Goal: Find specific page/section: Find specific page/section

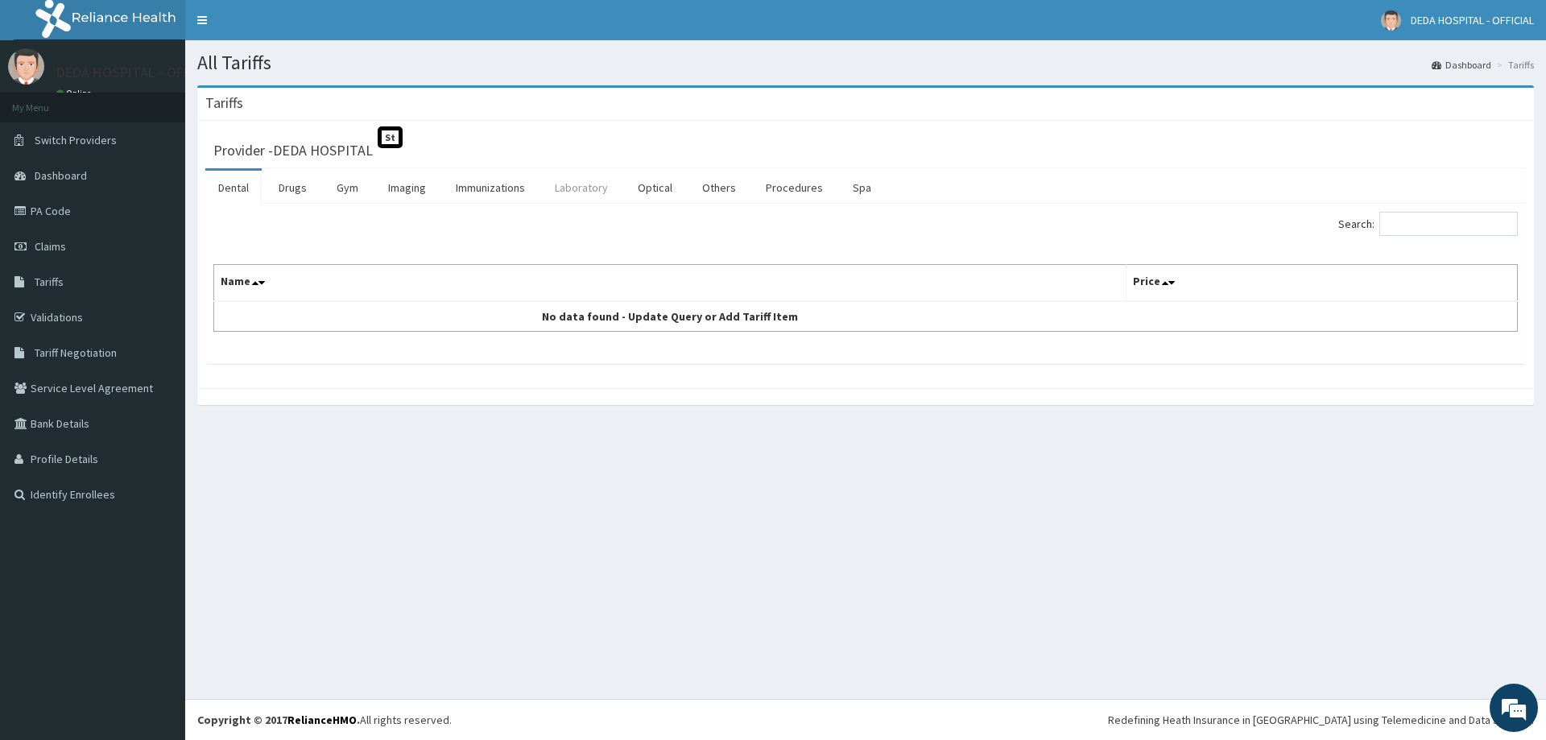
click at [582, 184] on link "Laboratory" at bounding box center [581, 188] width 79 height 34
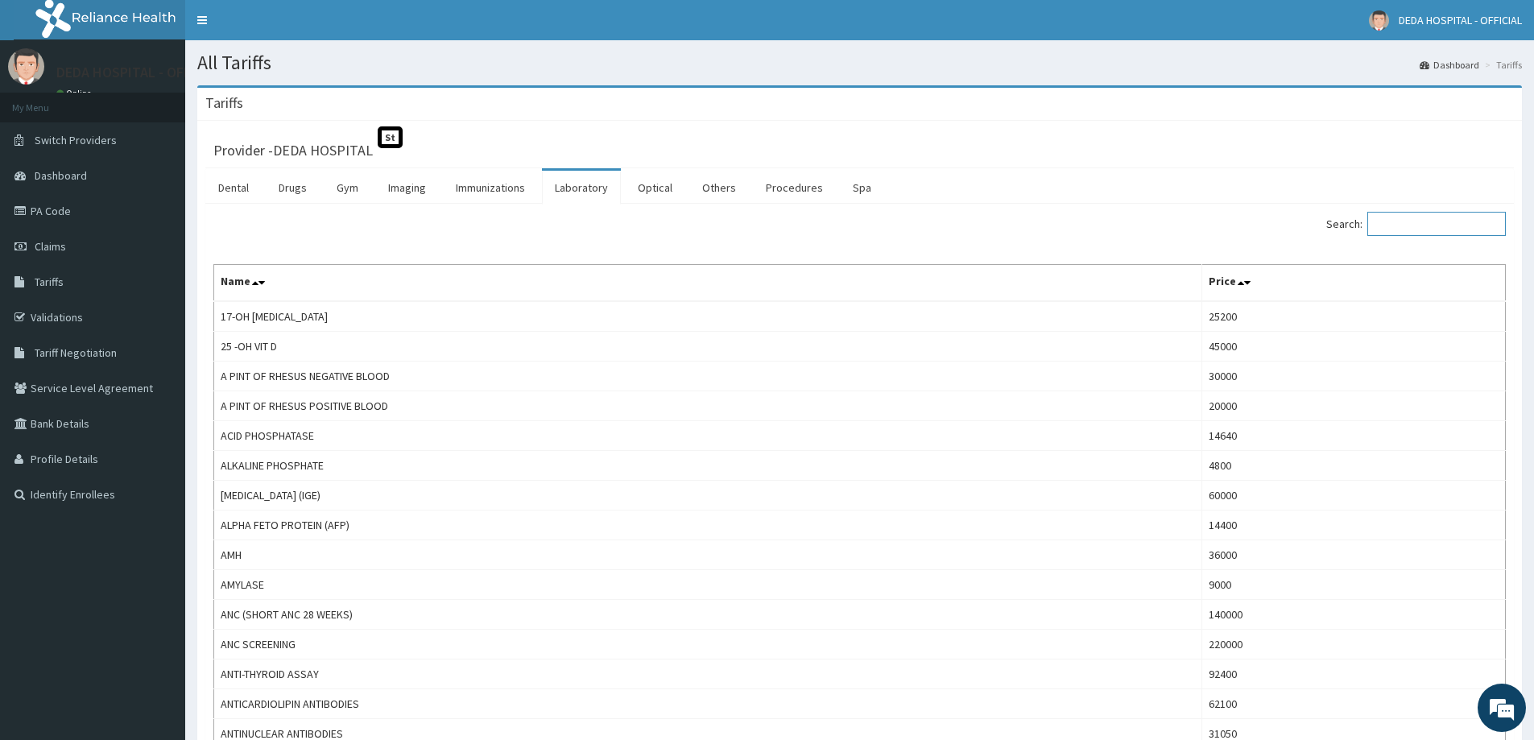
click at [1441, 225] on input "Search:" at bounding box center [1436, 224] width 138 height 24
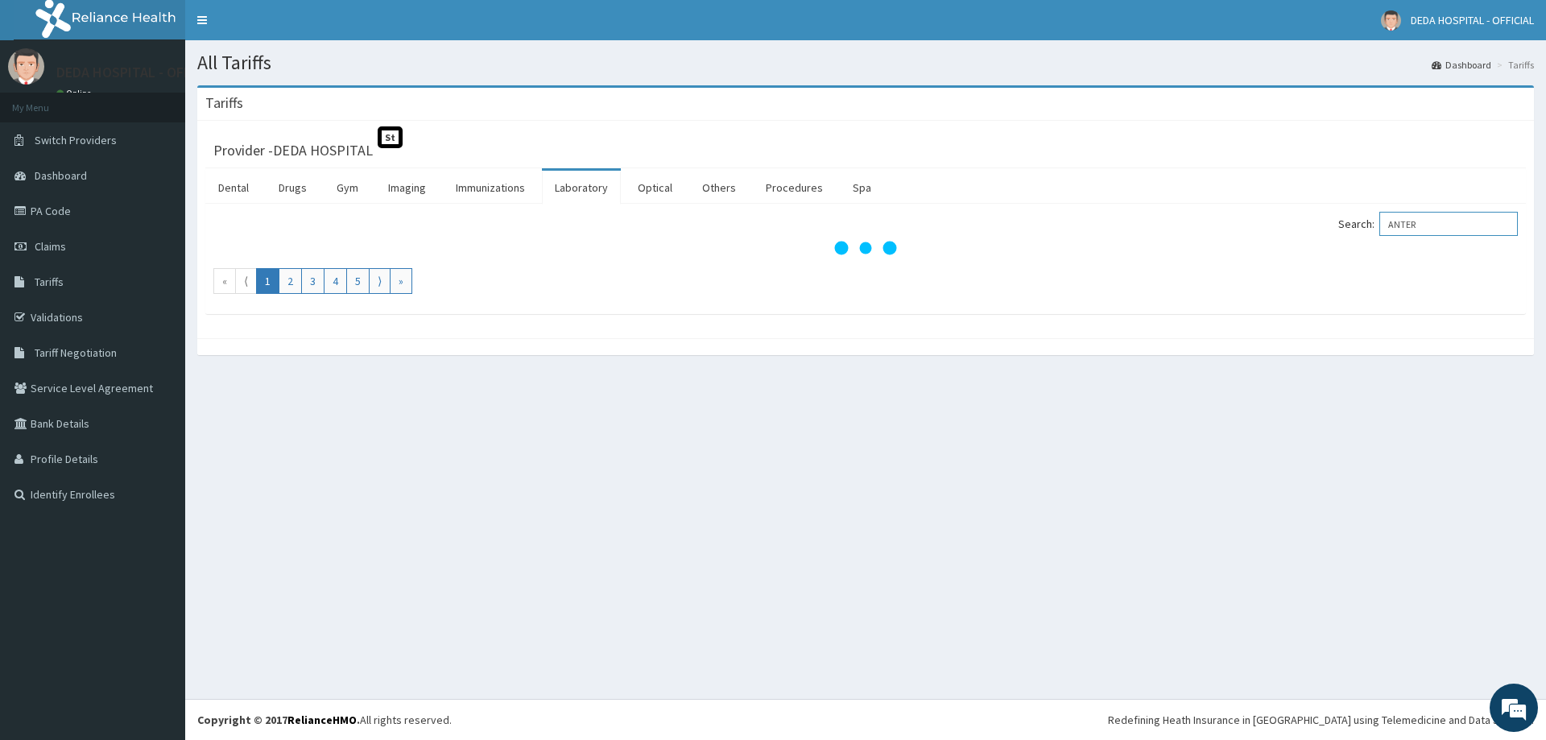
type input "ANTER"
click at [549, 185] on link "Laboratory" at bounding box center [581, 188] width 79 height 34
click at [1404, 231] on input "Search:" at bounding box center [1448, 224] width 138 height 24
type input "A"
type input "BOOKING"
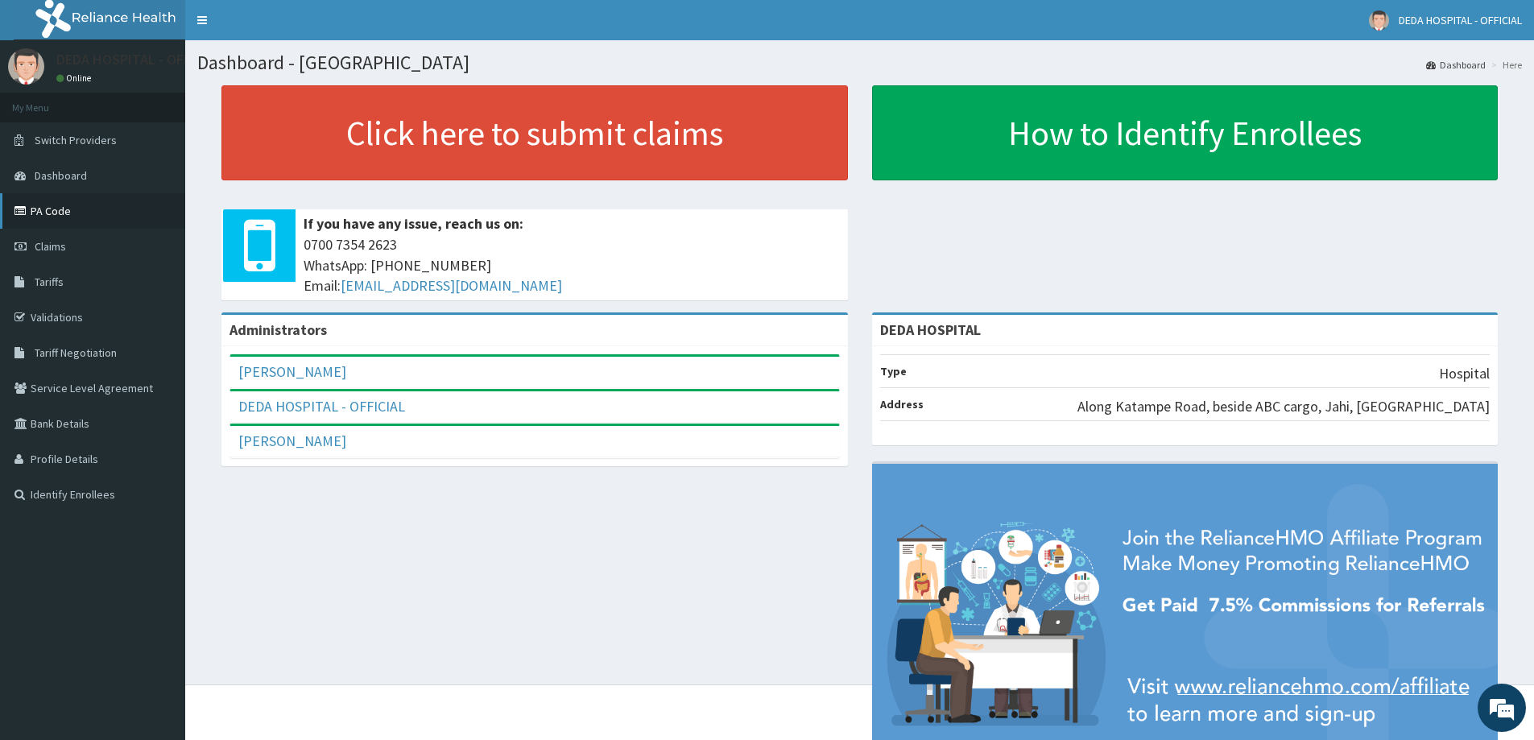
click at [53, 214] on link "PA Code" at bounding box center [92, 210] width 185 height 35
